Goal: Transaction & Acquisition: Book appointment/travel/reservation

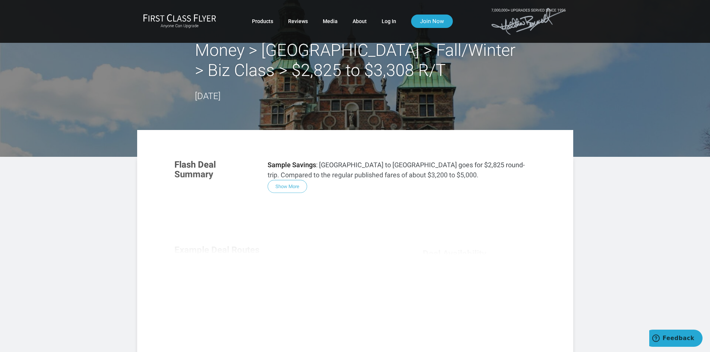
click at [299, 187] on div "Flash Deal Summary Sample Savings : Miami to Copenhagen goes for $2,825 round-t…" at bounding box center [355, 253] width 377 height 203
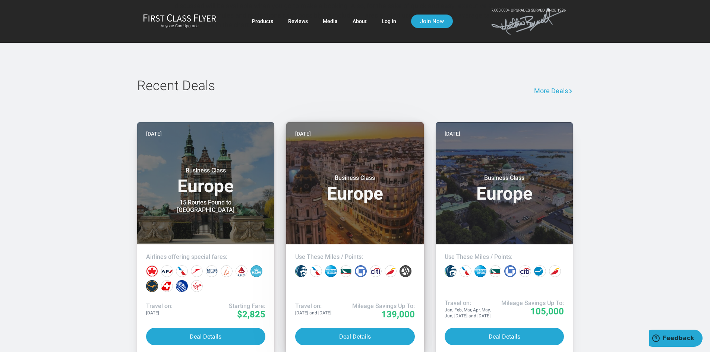
scroll to position [597, 0]
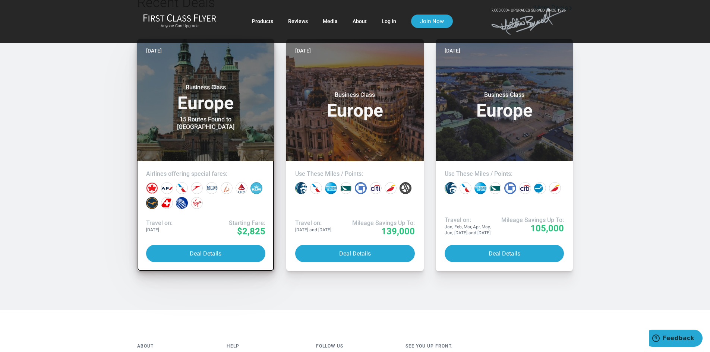
click at [207, 140] on header "Yesterday Business Class Europe 15 Routes Found to Copenhagen" at bounding box center [206, 100] width 138 height 122
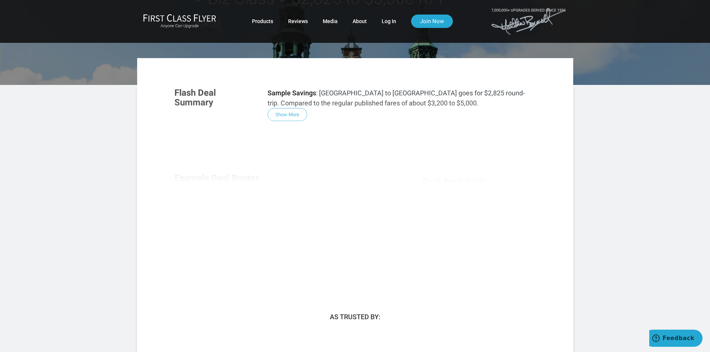
scroll to position [37, 0]
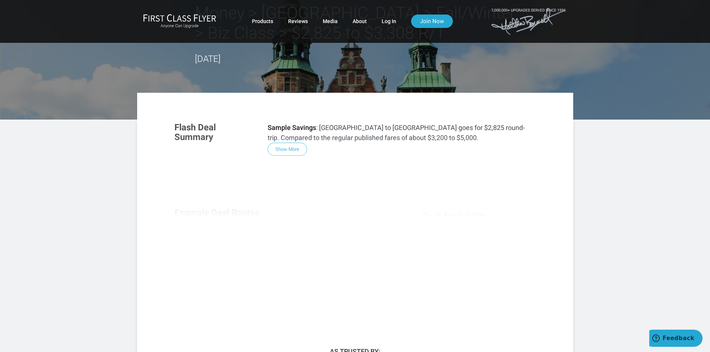
click at [297, 152] on div "Flash Deal Summary Sample Savings : Miami to Copenhagen goes for $2,825 round-t…" at bounding box center [355, 216] width 377 height 203
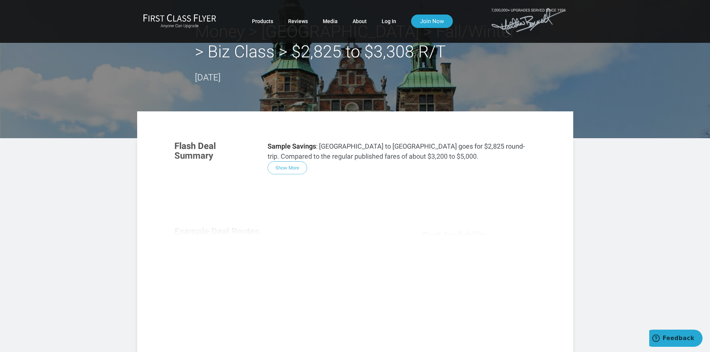
scroll to position [0, 0]
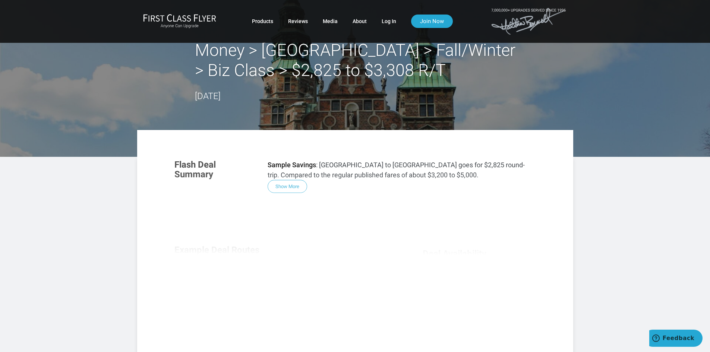
click at [287, 182] on div "Flash Deal Summary Sample Savings : Miami to Copenhagen goes for $2,825 round-t…" at bounding box center [355, 253] width 377 height 203
click at [287, 183] on div "Flash Deal Summary Sample Savings : Miami to Copenhagen goes for $2,825 round-t…" at bounding box center [355, 253] width 377 height 203
